Goal: Check status: Check status

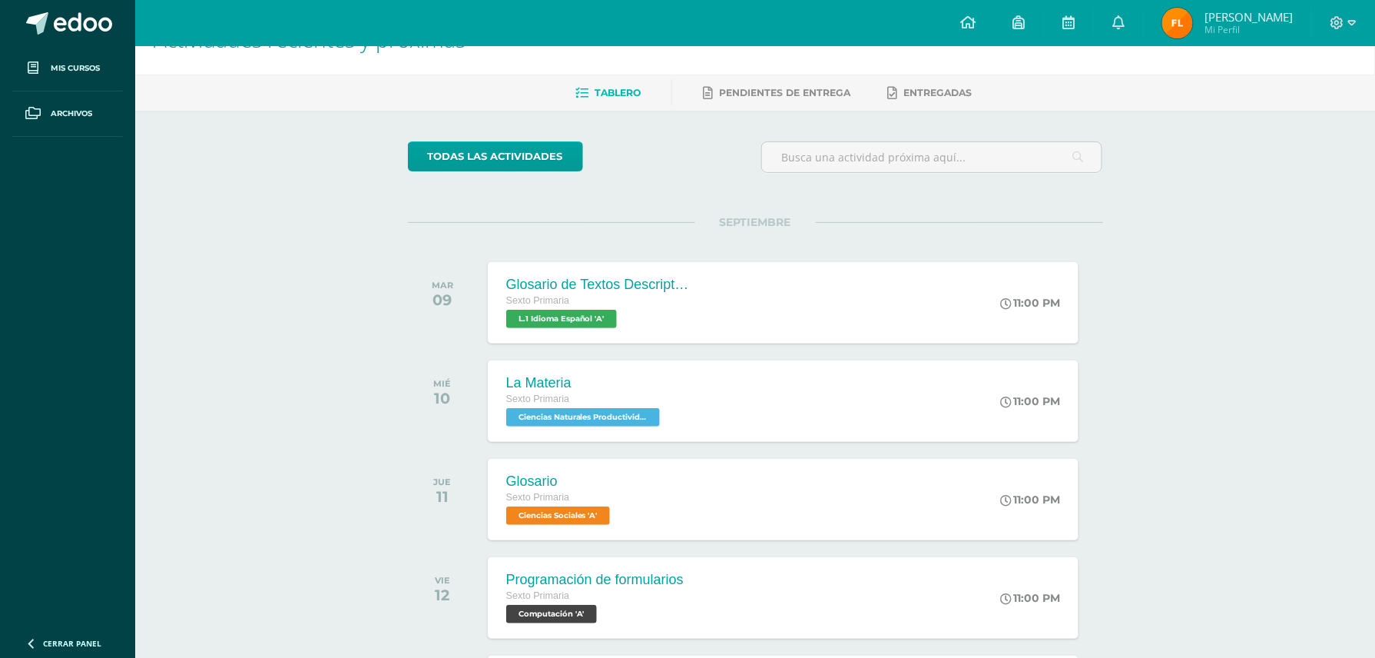
scroll to position [58, 0]
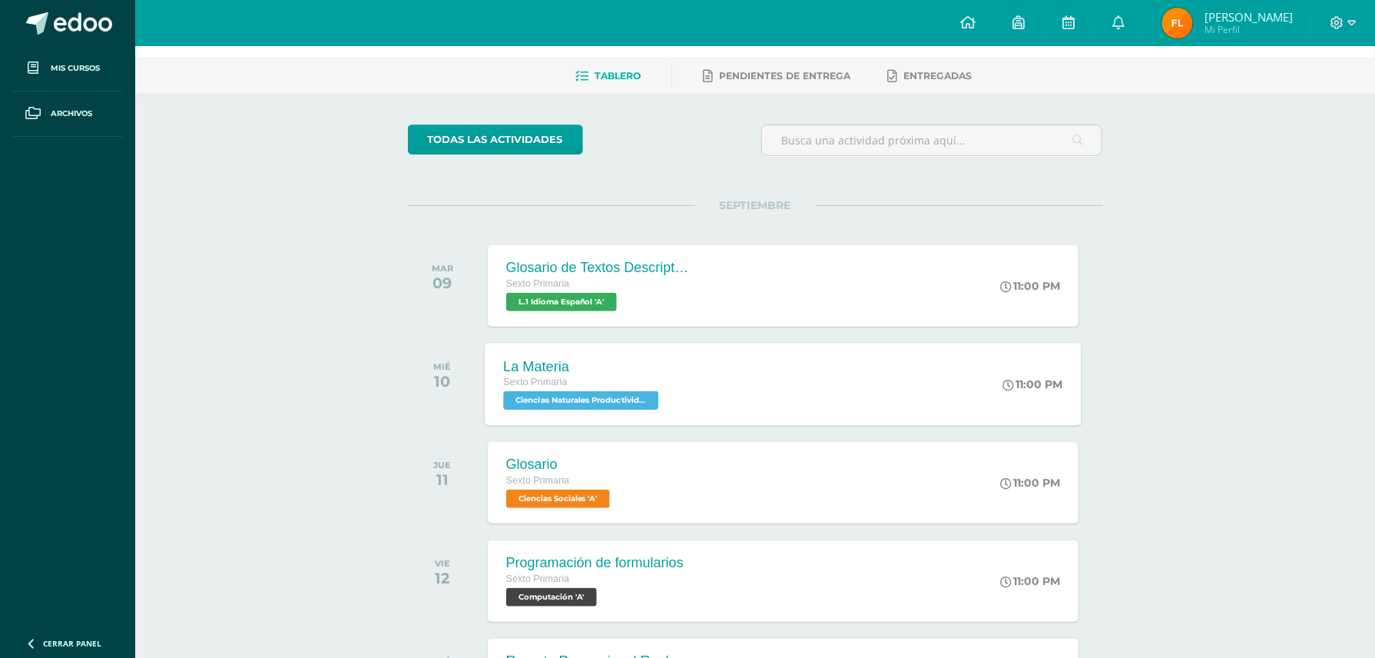
click at [713, 367] on div "La Materia Sexto Primaria Ciencias Naturales Productividad y Desarrollo 'A' 11:…" at bounding box center [783, 384] width 597 height 82
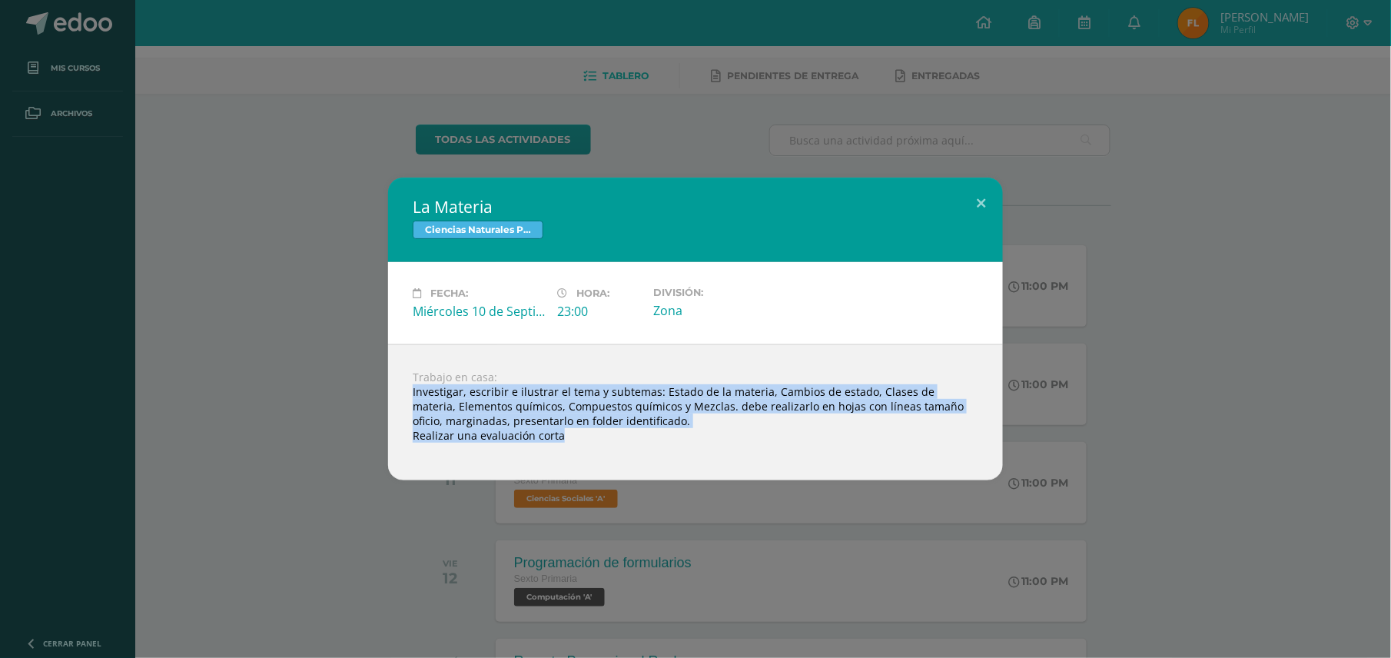
drag, startPoint x: 410, startPoint y: 395, endPoint x: 592, endPoint y: 436, distance: 186.0
click at [592, 436] on div "Trabajo en casa: Investigar, escribir e ilustrar el tema y subtemas: Estado de …" at bounding box center [695, 412] width 615 height 136
click at [988, 201] on button at bounding box center [981, 203] width 44 height 52
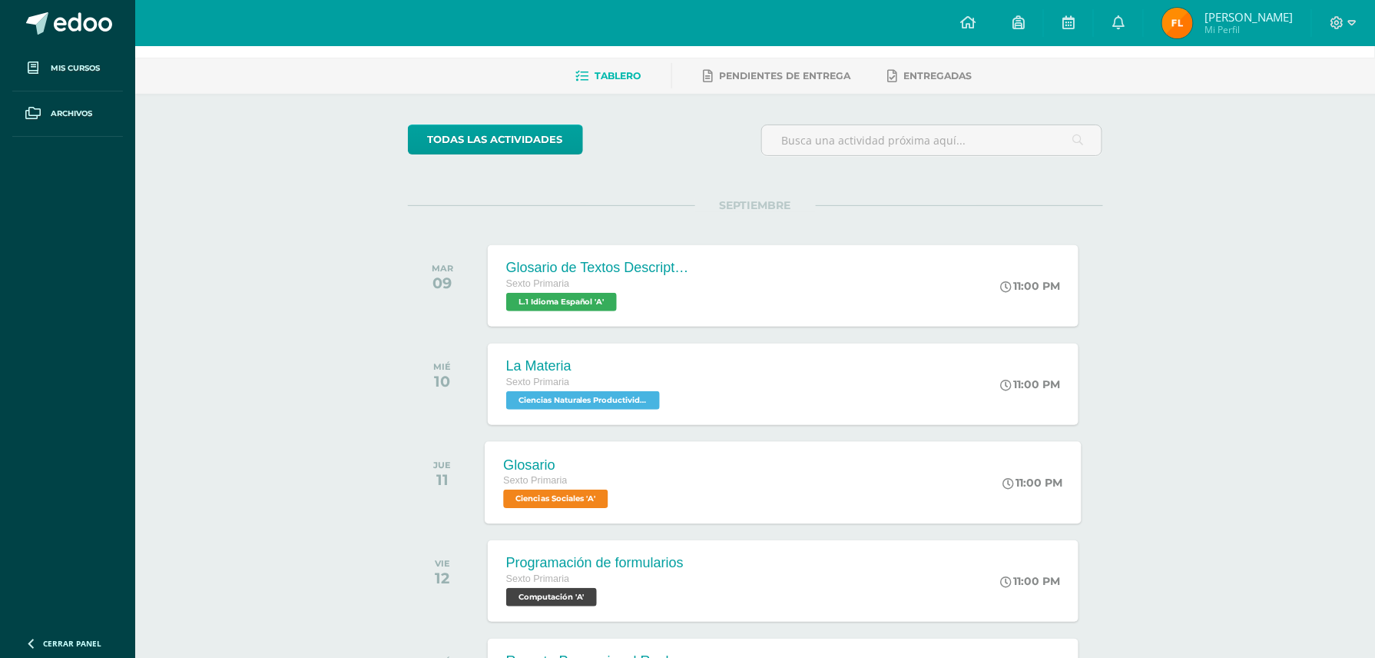
click at [733, 490] on div "Glosario Sexto Primaria Ciencias Sociales 'A' 11:00 PM Glosario Ciencias Social…" at bounding box center [783, 482] width 597 height 82
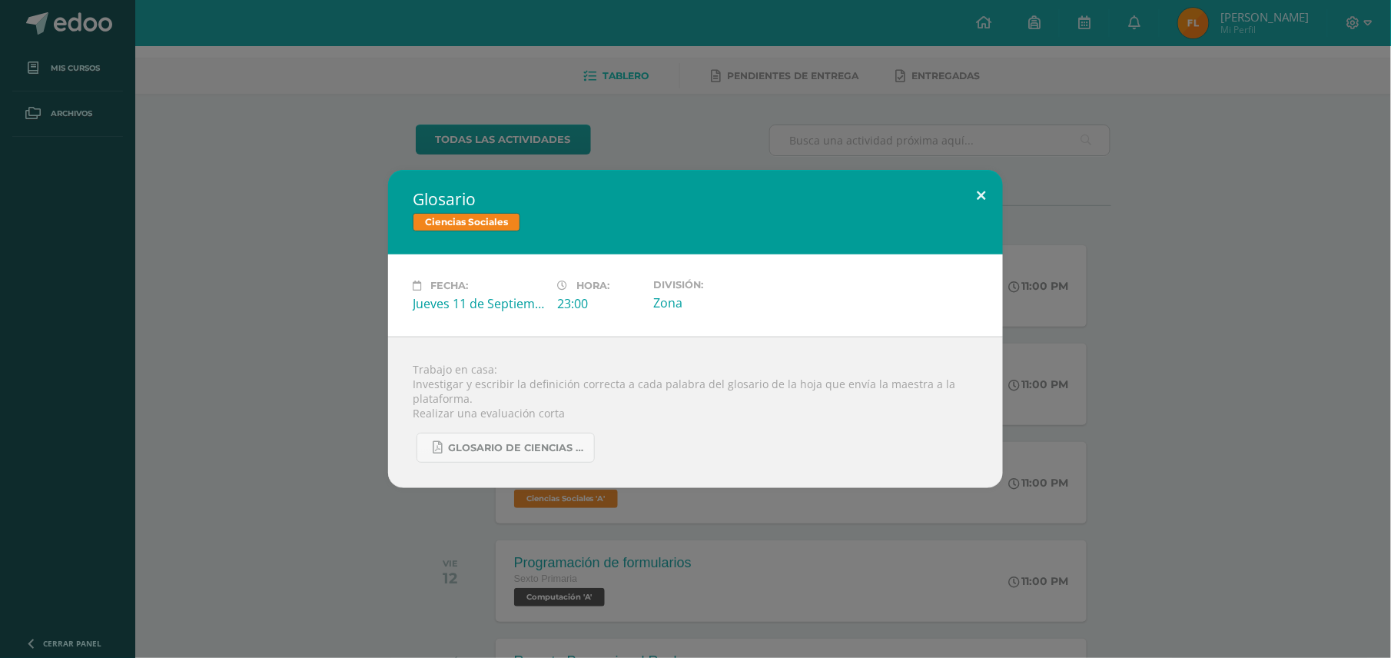
click at [991, 189] on button at bounding box center [981, 196] width 44 height 52
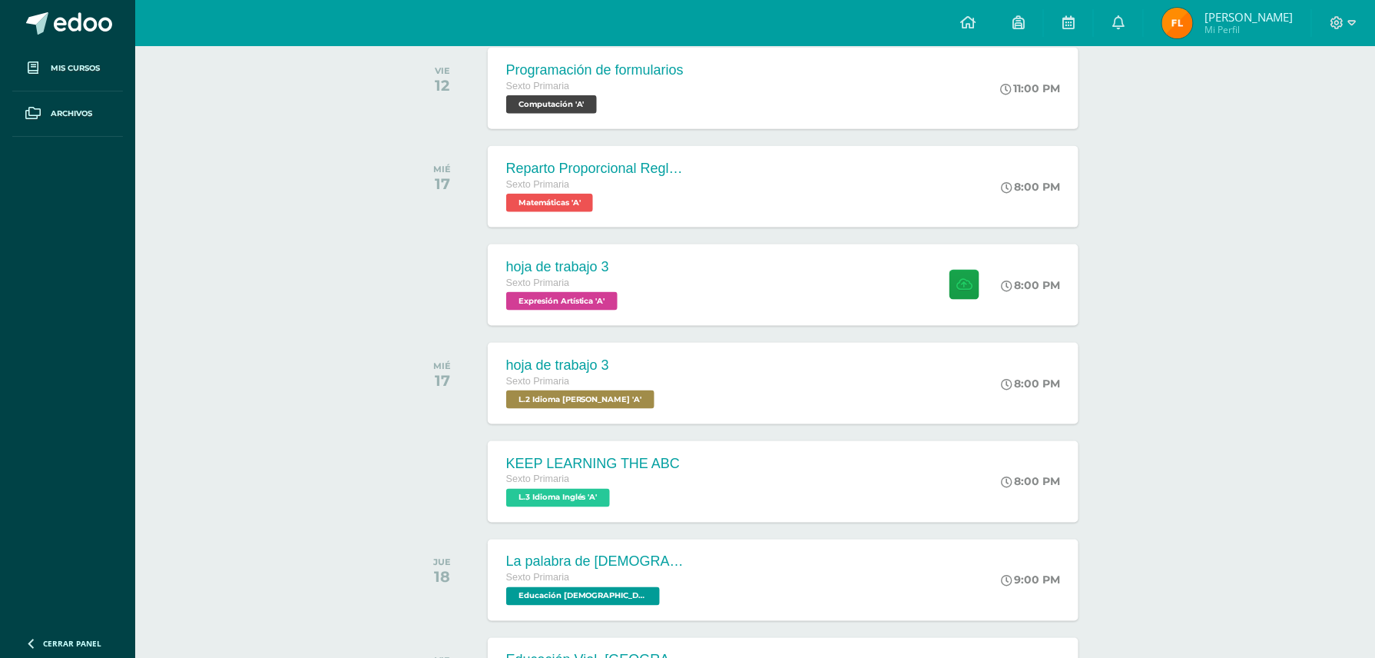
scroll to position [553, 0]
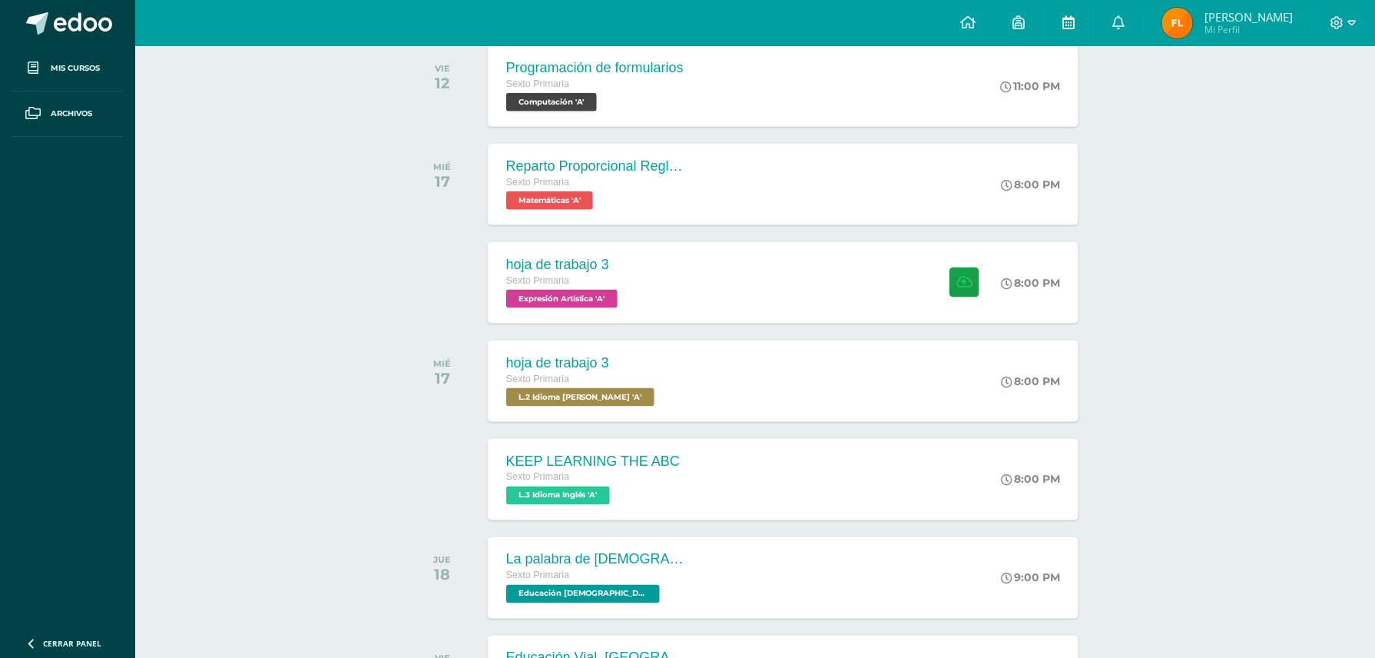
click at [1070, 35] on link at bounding box center [1068, 23] width 49 height 46
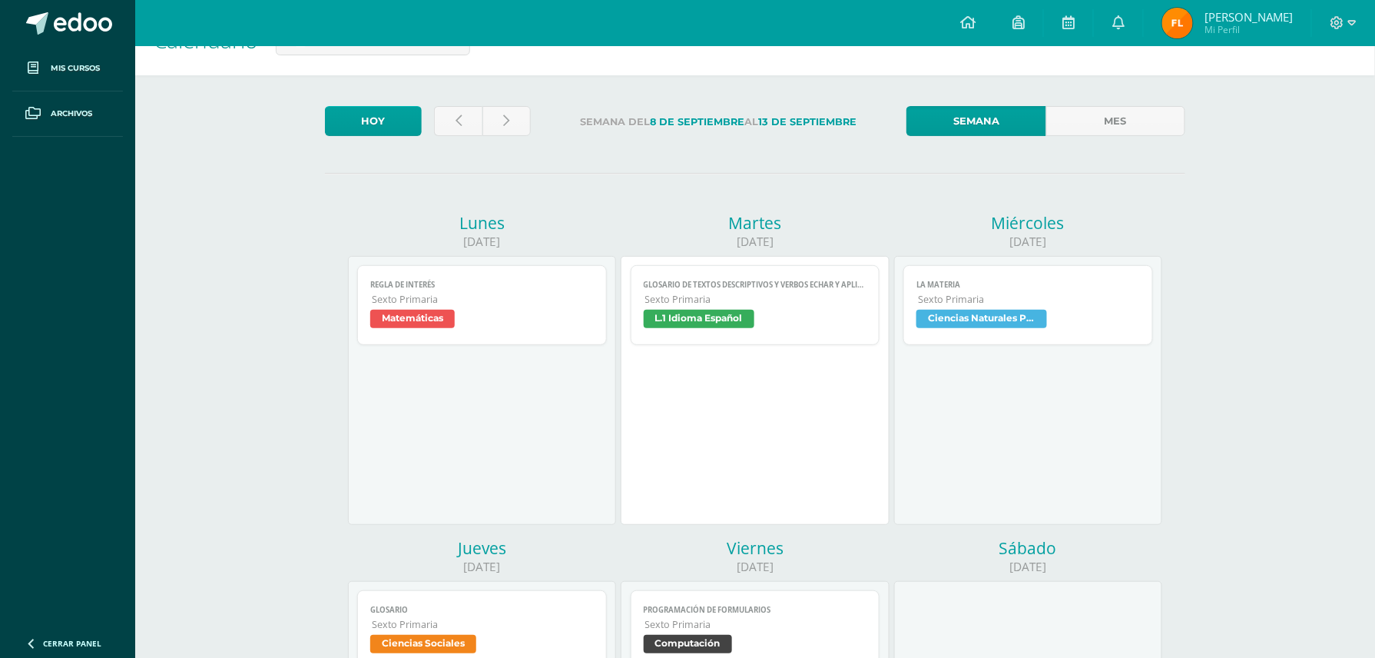
scroll to position [22, 0]
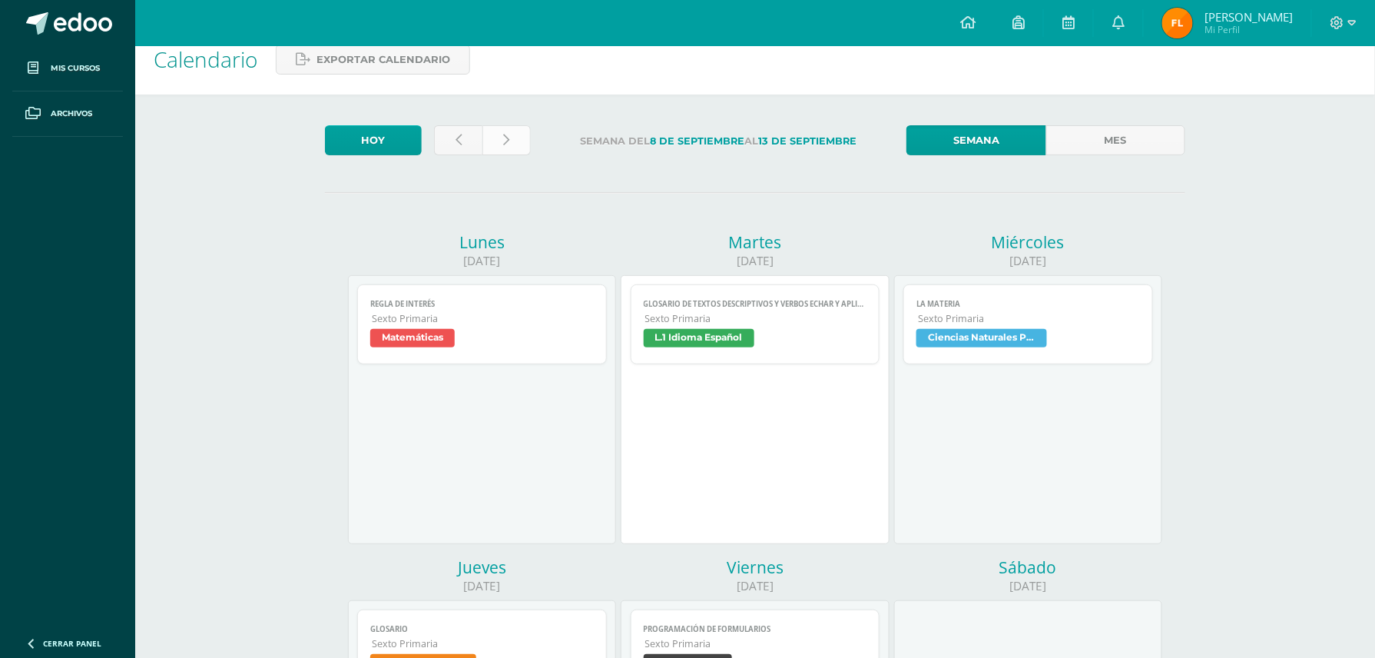
click at [504, 134] on icon at bounding box center [507, 140] width 6 height 13
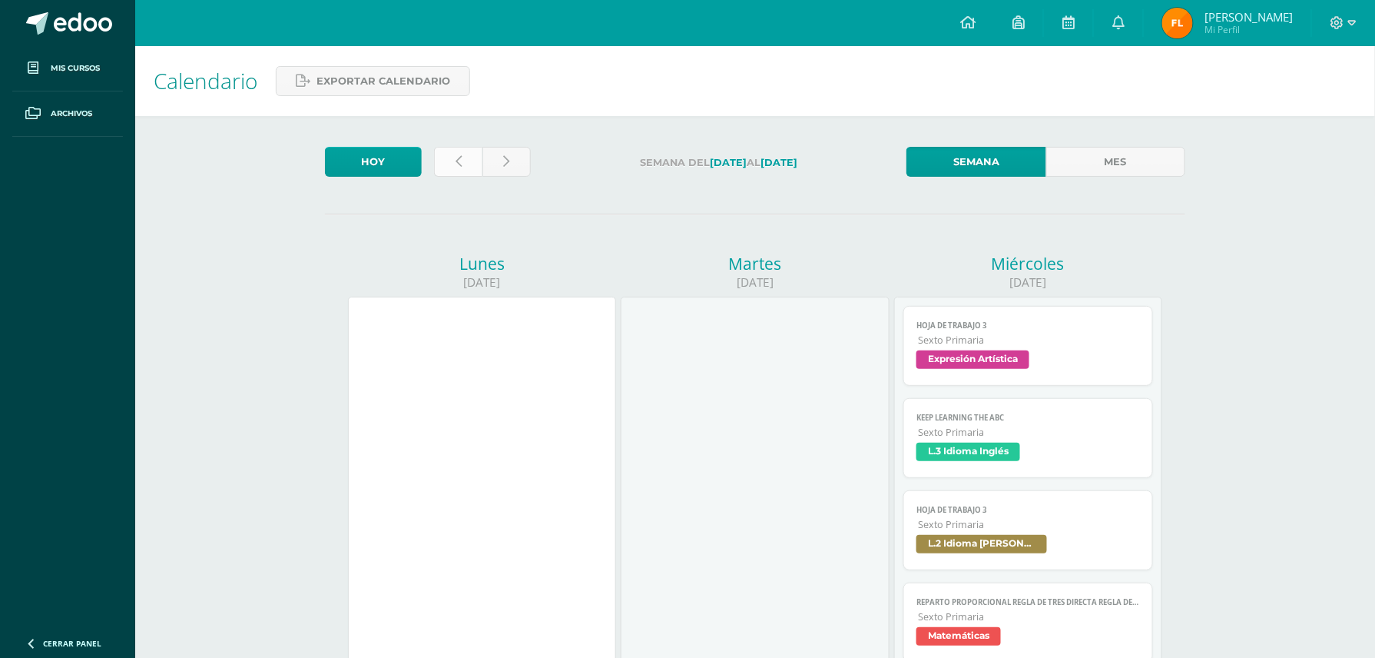
click at [475, 155] on link at bounding box center [458, 162] width 48 height 30
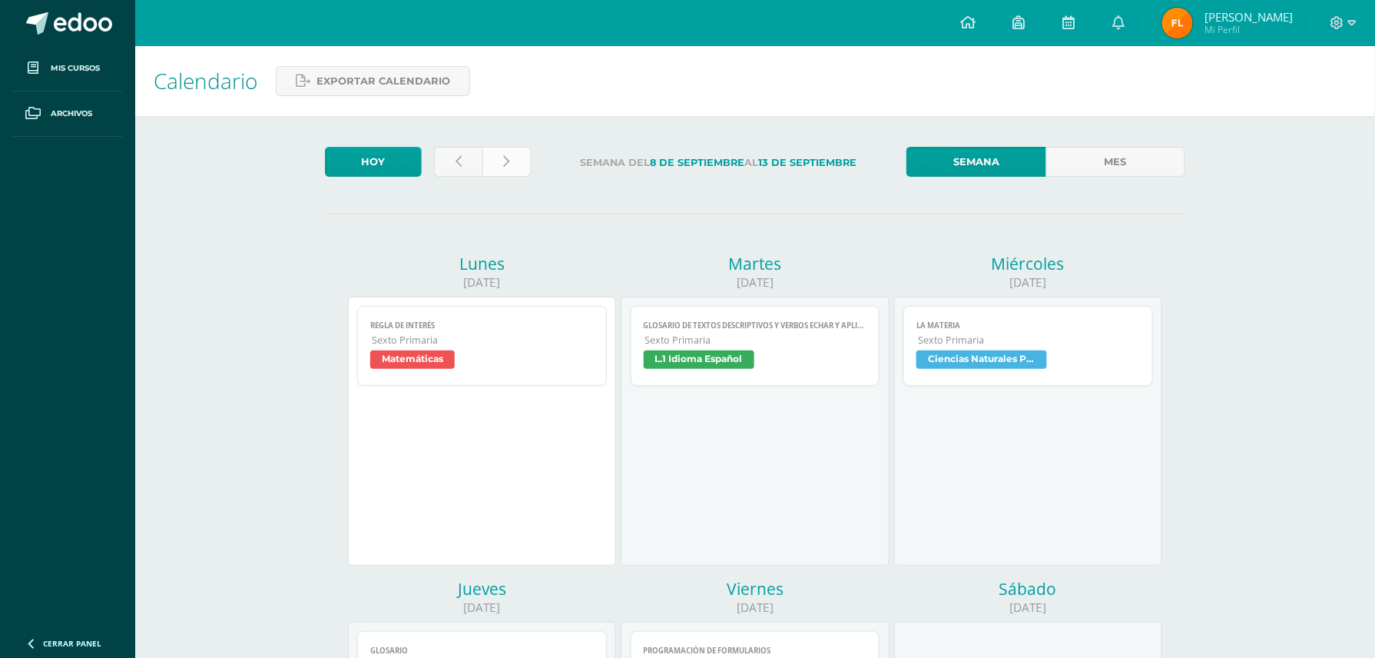
click at [507, 149] on link at bounding box center [507, 162] width 48 height 30
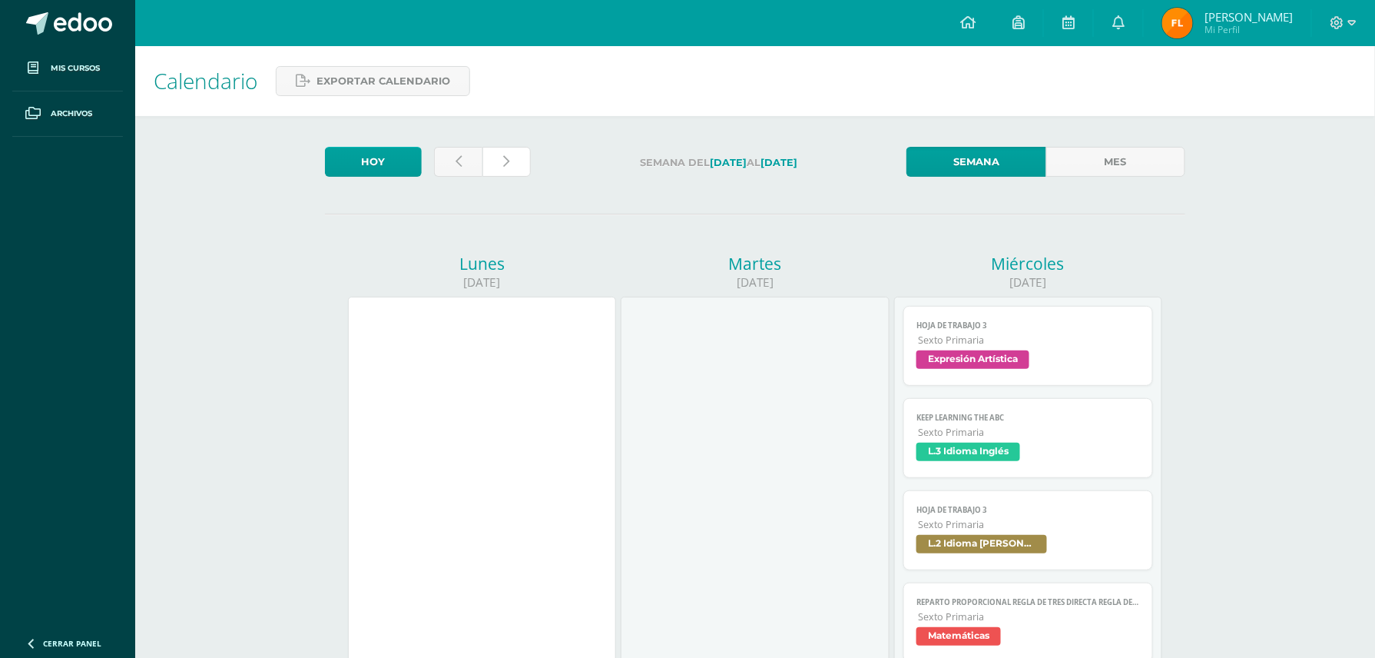
click at [507, 149] on link at bounding box center [507, 162] width 48 height 30
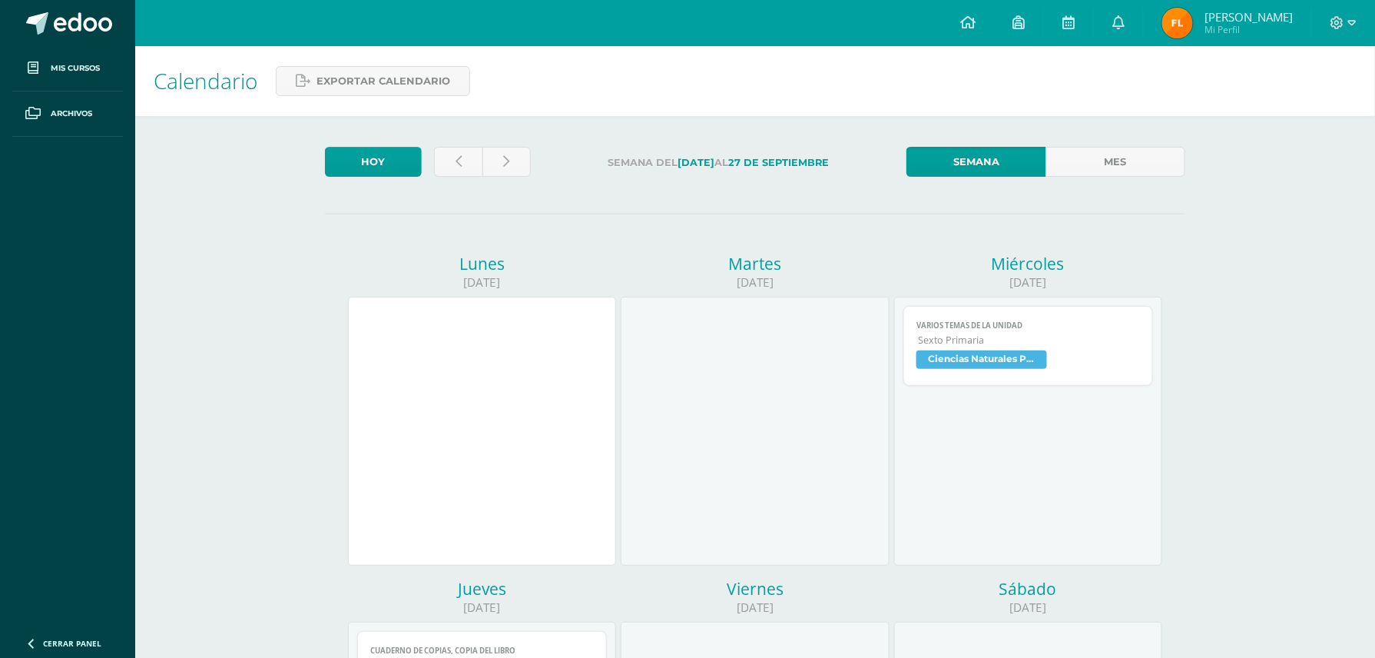
click at [1070, 361] on span "Ciencias Naturales Productividad y Desarrollo" at bounding box center [1029, 361] width 224 height 22
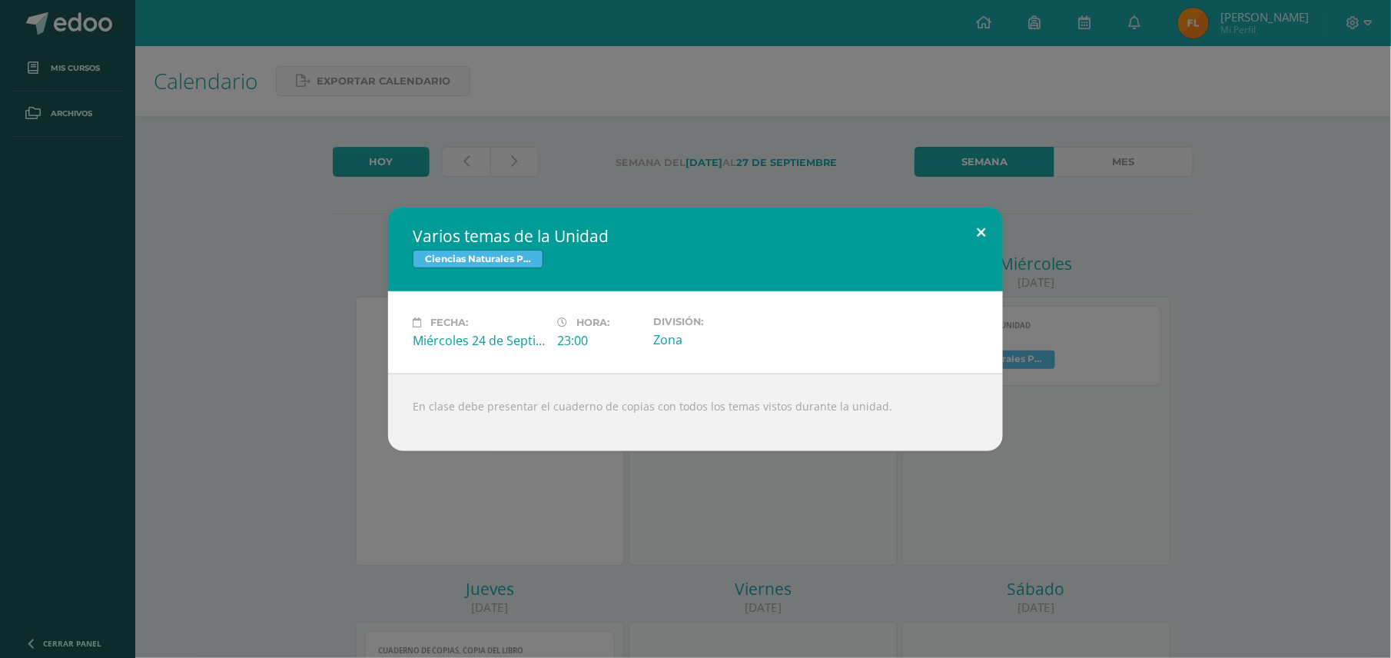
click at [979, 224] on button at bounding box center [981, 233] width 44 height 52
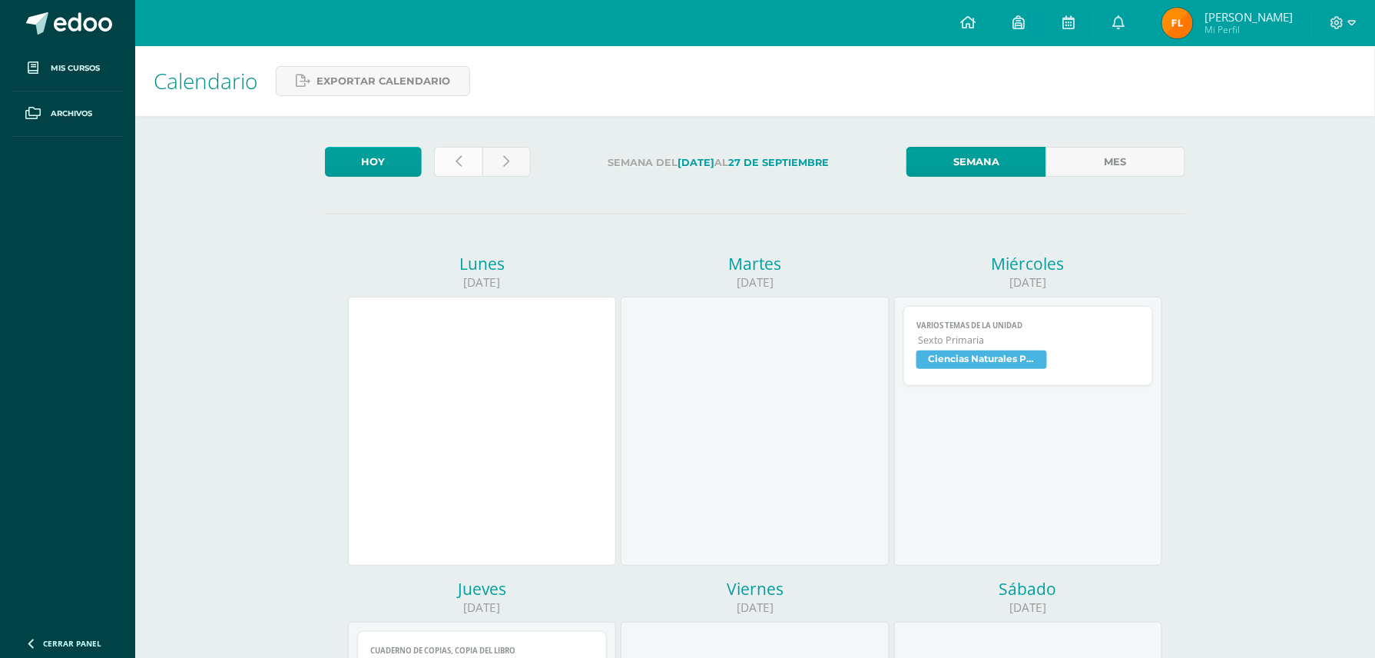
click at [475, 160] on link at bounding box center [458, 162] width 48 height 30
